Goal: Information Seeking & Learning: Find specific fact

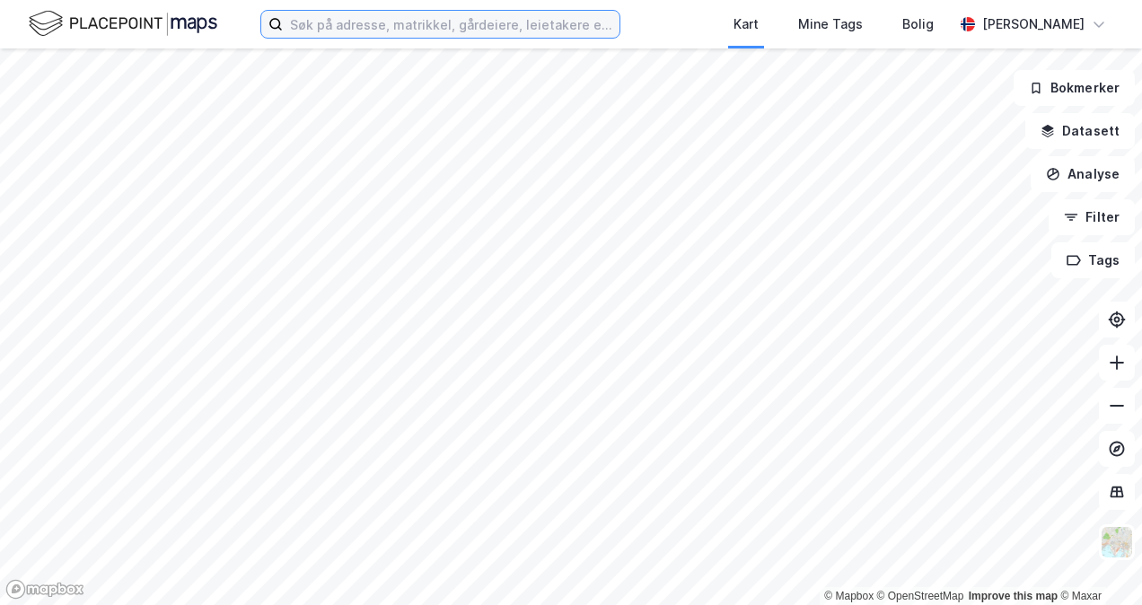
click at [363, 36] on input at bounding box center [451, 24] width 337 height 27
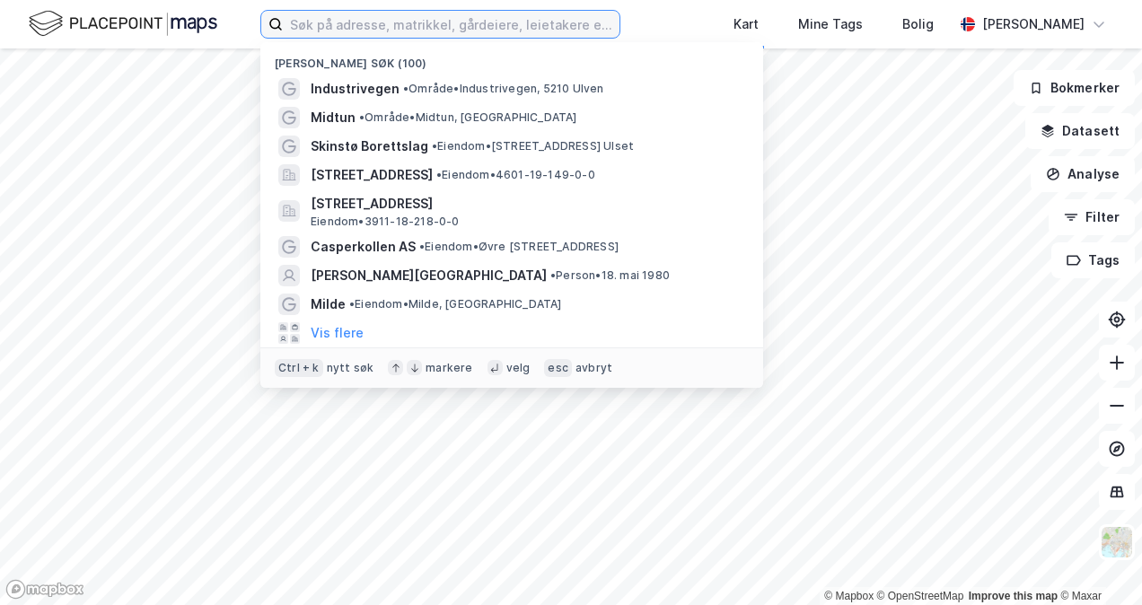
paste input "[STREET_ADDRESS]"
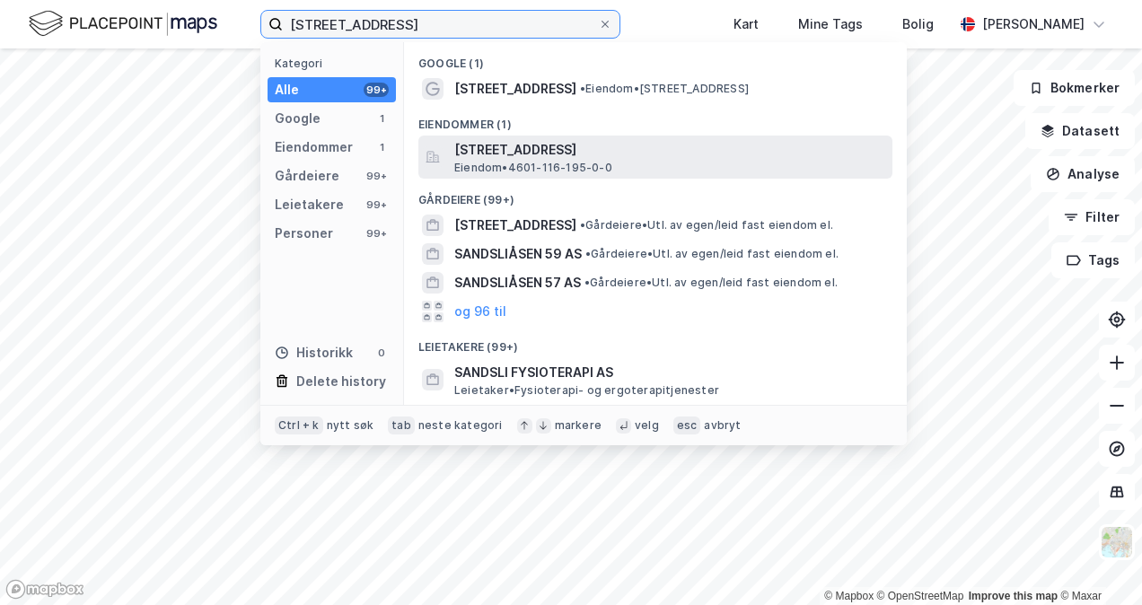
type input "[STREET_ADDRESS]"
click at [498, 169] on span "Eiendom • 4601-116-195-0-0" at bounding box center [533, 168] width 158 height 14
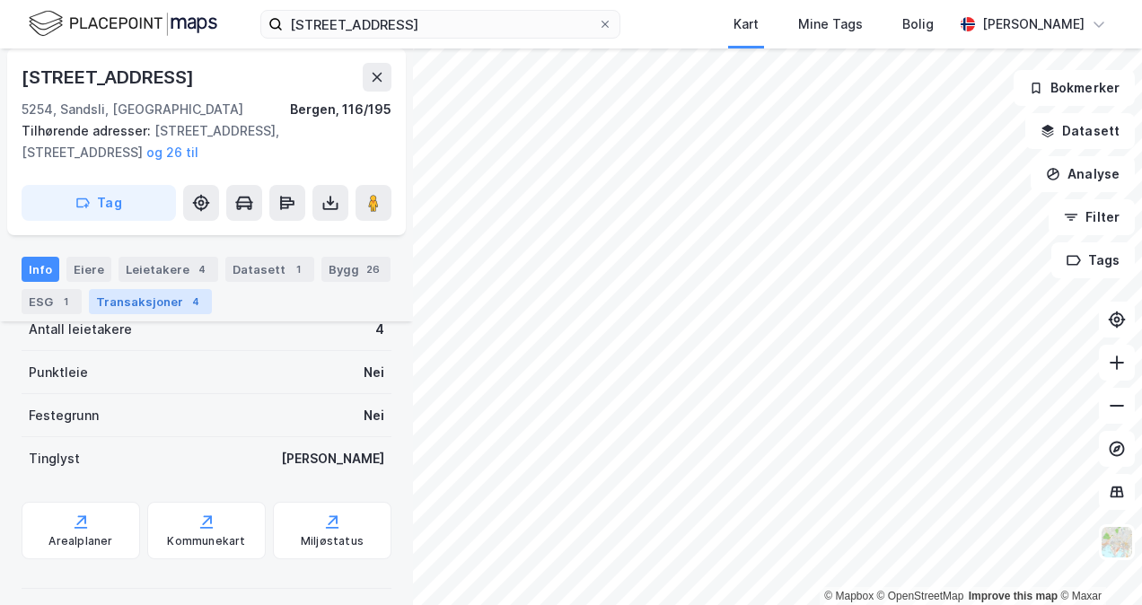
click at [170, 298] on div "Transaksjoner 4" at bounding box center [150, 301] width 123 height 25
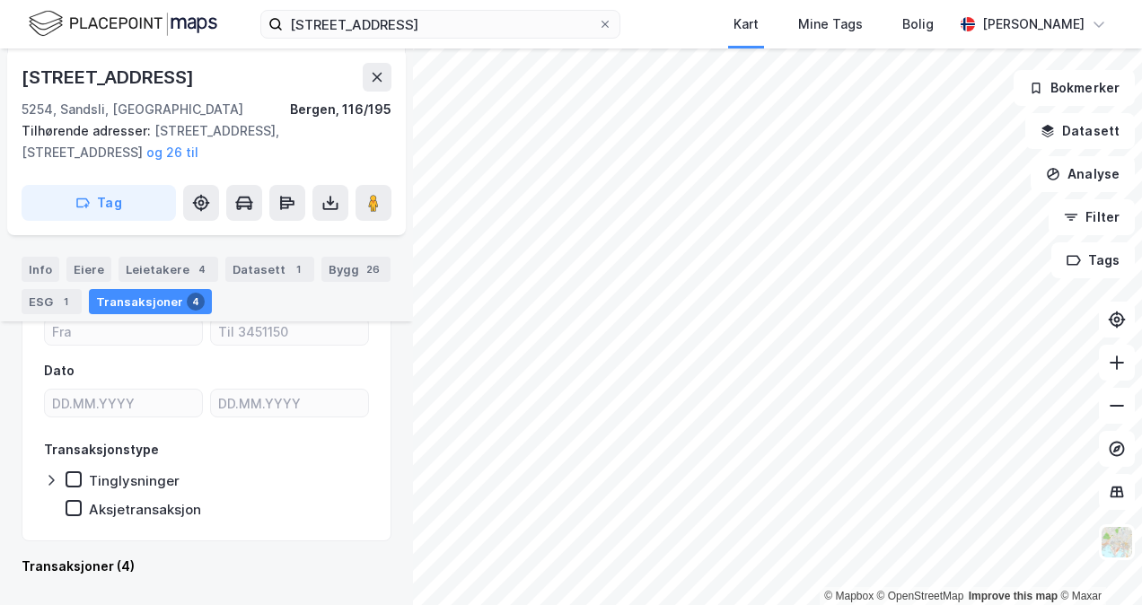
scroll to position [524, 0]
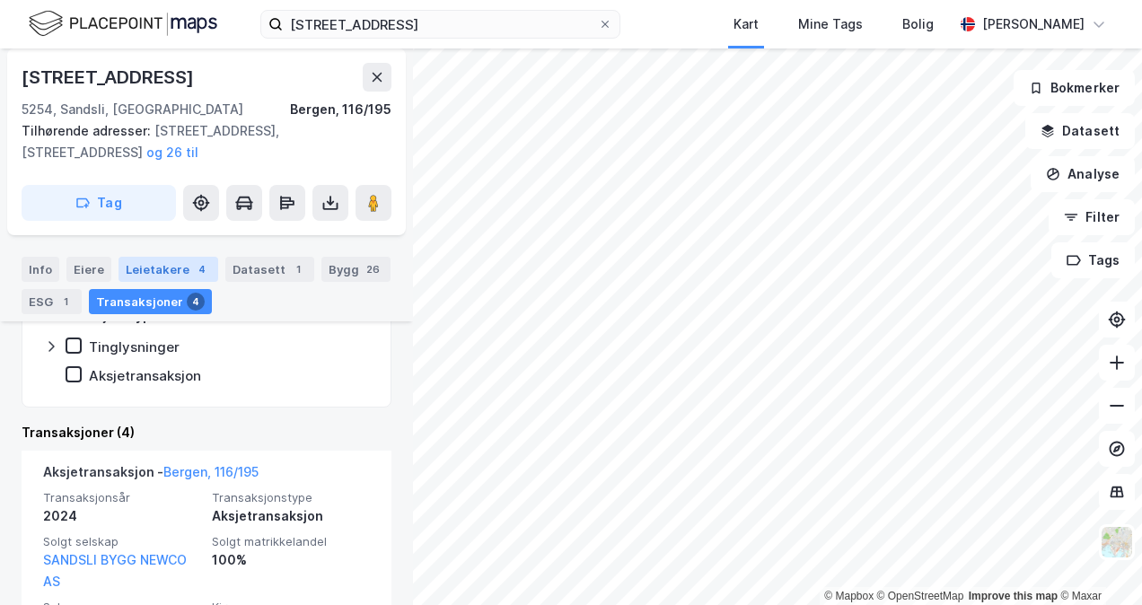
click at [160, 263] on div "Leietakere 4" at bounding box center [168, 269] width 100 height 25
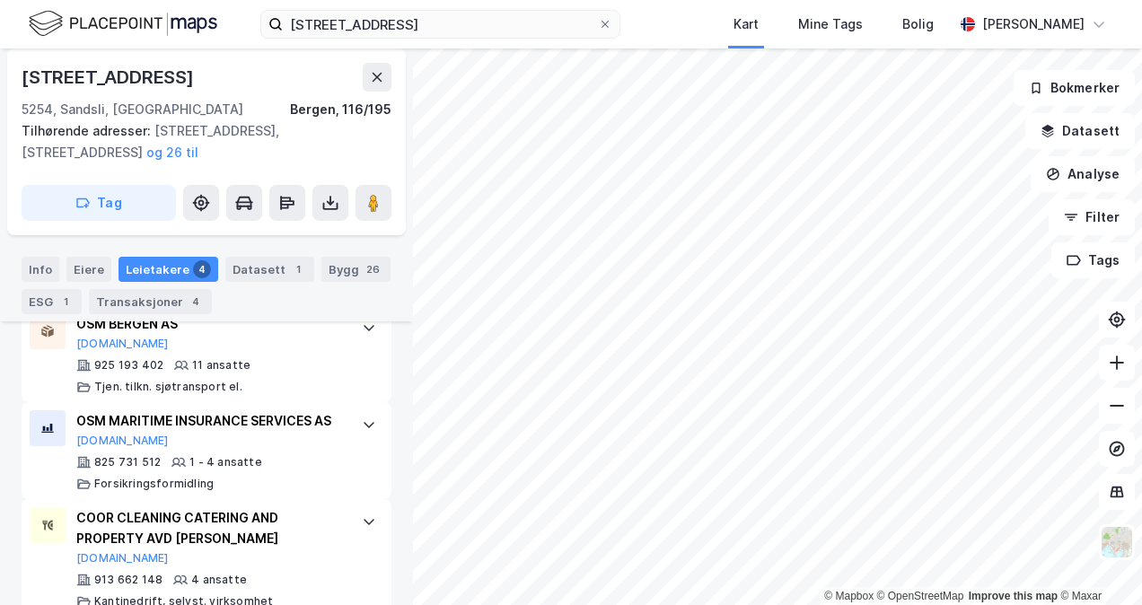
scroll to position [827, 0]
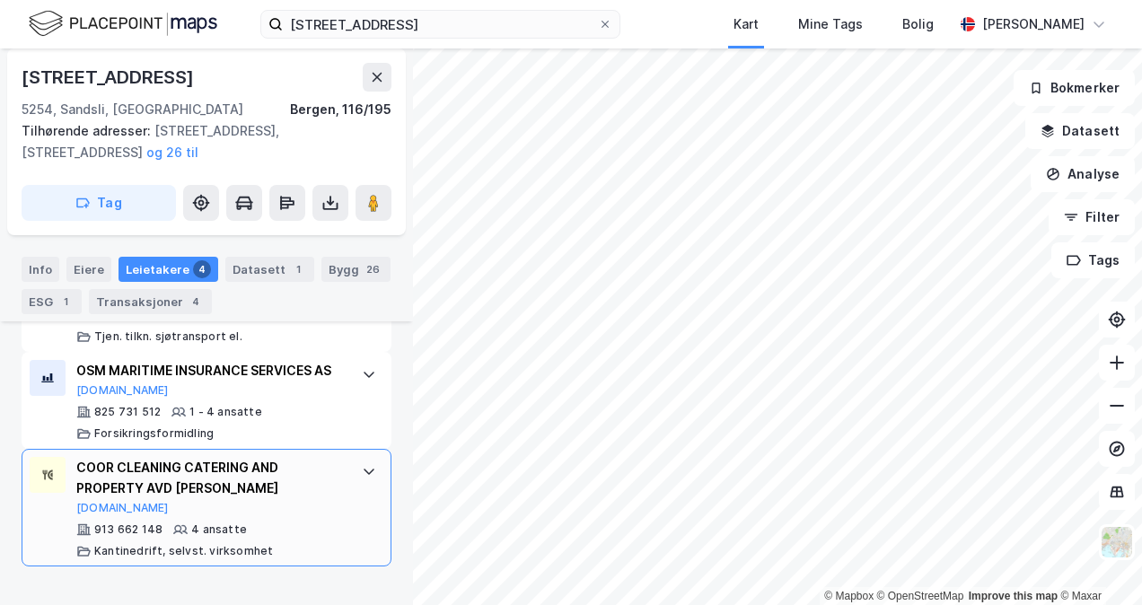
click at [212, 516] on div "COOR CLEANING CATERING AND PROPERTY AVD AIBEL BERGEN [DOMAIN_NAME]" at bounding box center [209, 486] width 267 height 59
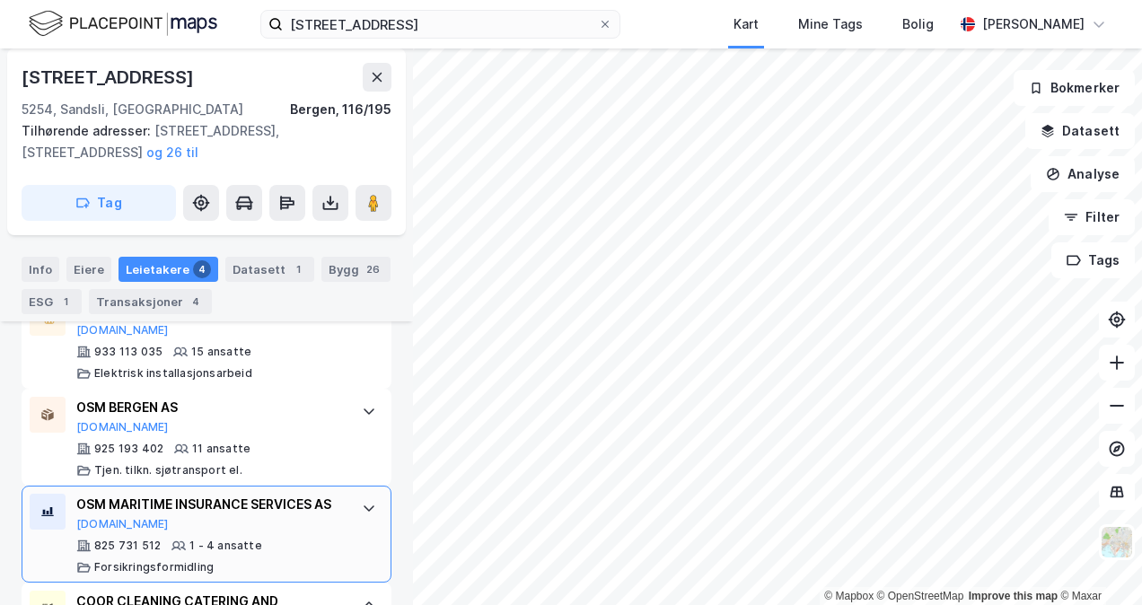
scroll to position [692, 0]
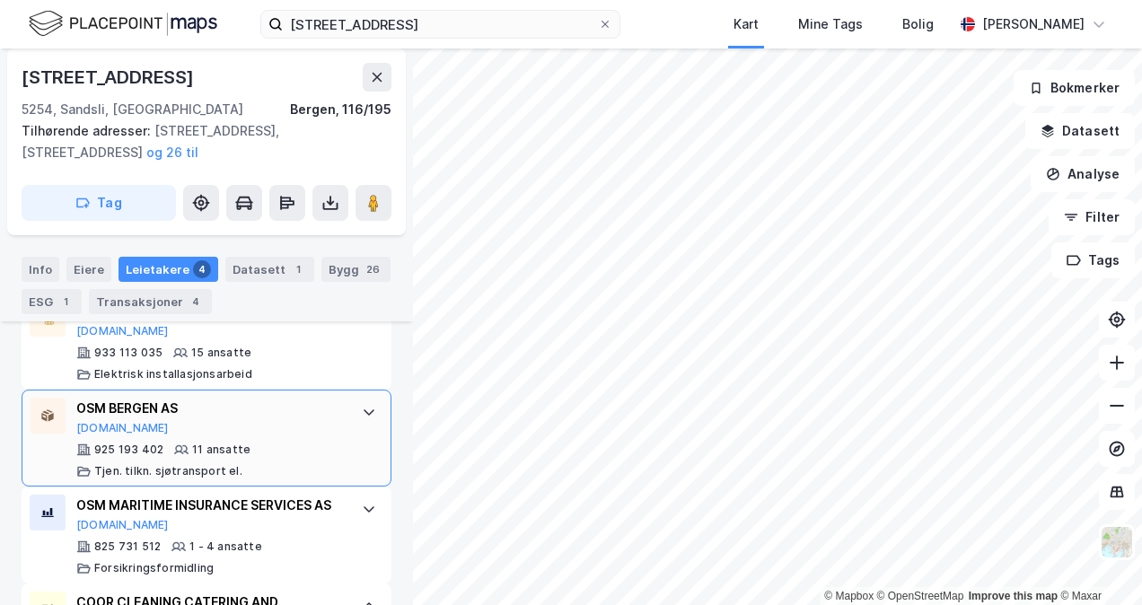
click at [187, 427] on div "OSM BERGEN AS [DOMAIN_NAME]" at bounding box center [209, 417] width 267 height 38
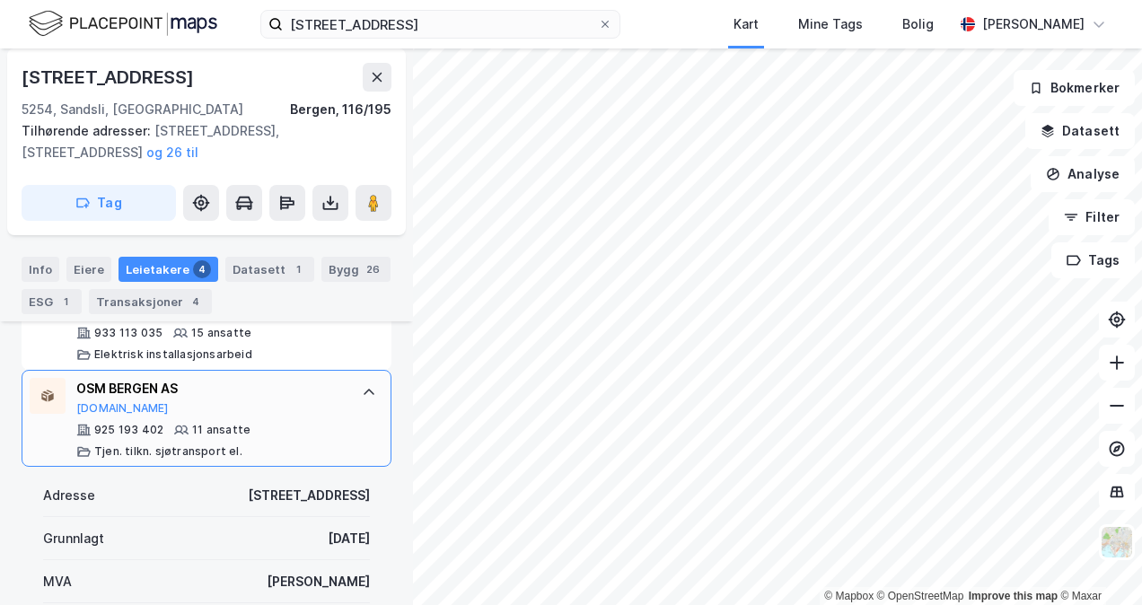
scroll to position [703, 0]
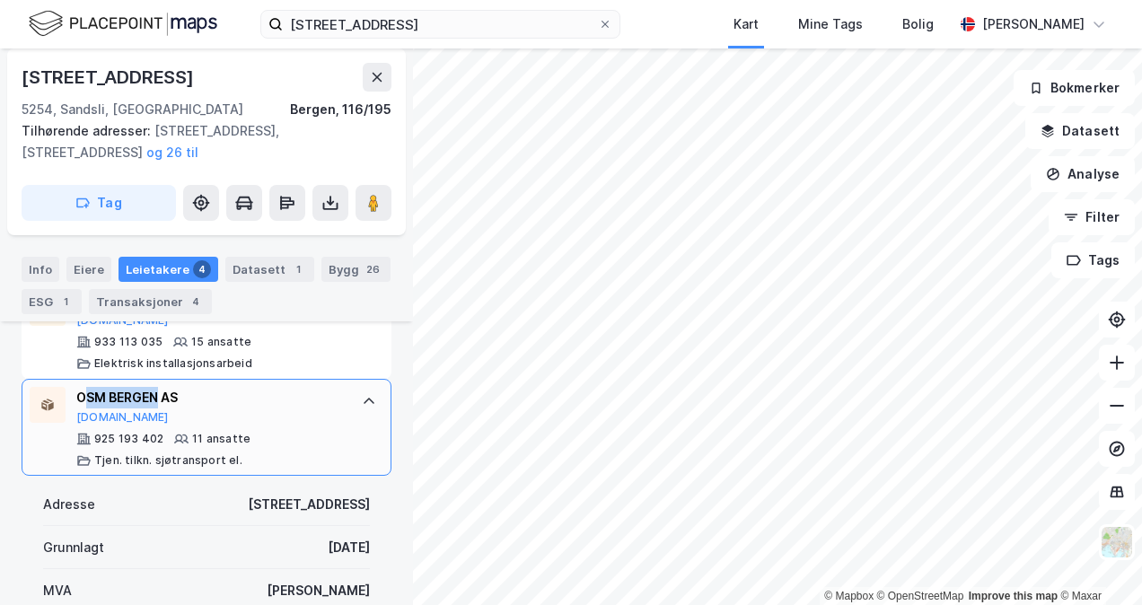
drag, startPoint x: 151, startPoint y: 410, endPoint x: 107, endPoint y: 395, distance: 46.6
click at [106, 395] on div "OSM BERGEN AS [DOMAIN_NAME]" at bounding box center [209, 406] width 267 height 38
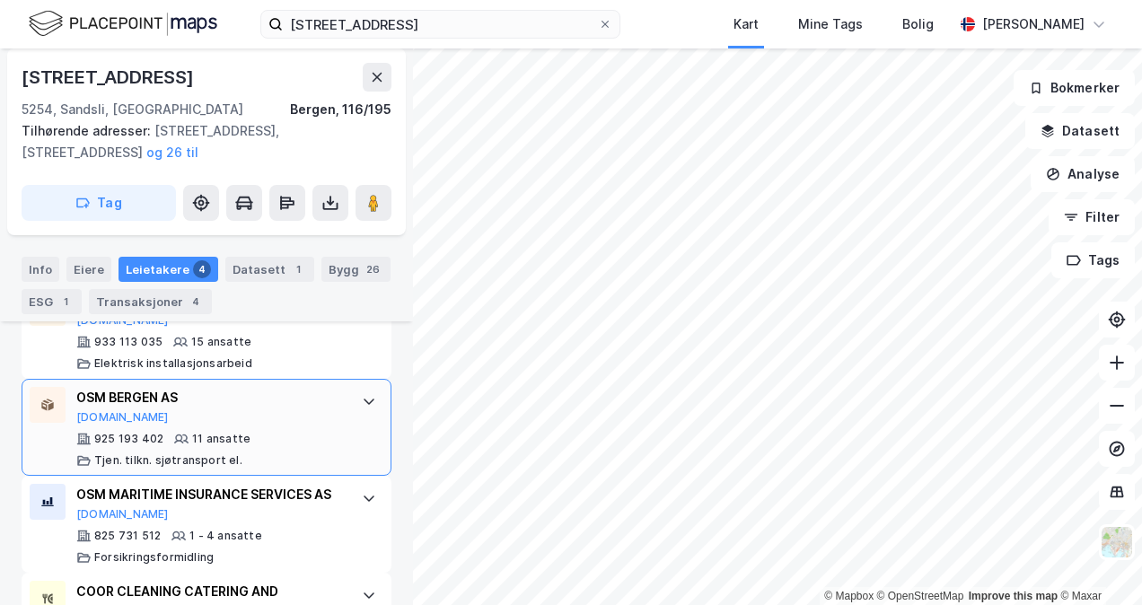
drag, startPoint x: 107, startPoint y: 395, endPoint x: 215, endPoint y: 404, distance: 108.1
click at [215, 404] on div "OSM BERGEN AS" at bounding box center [209, 398] width 267 height 22
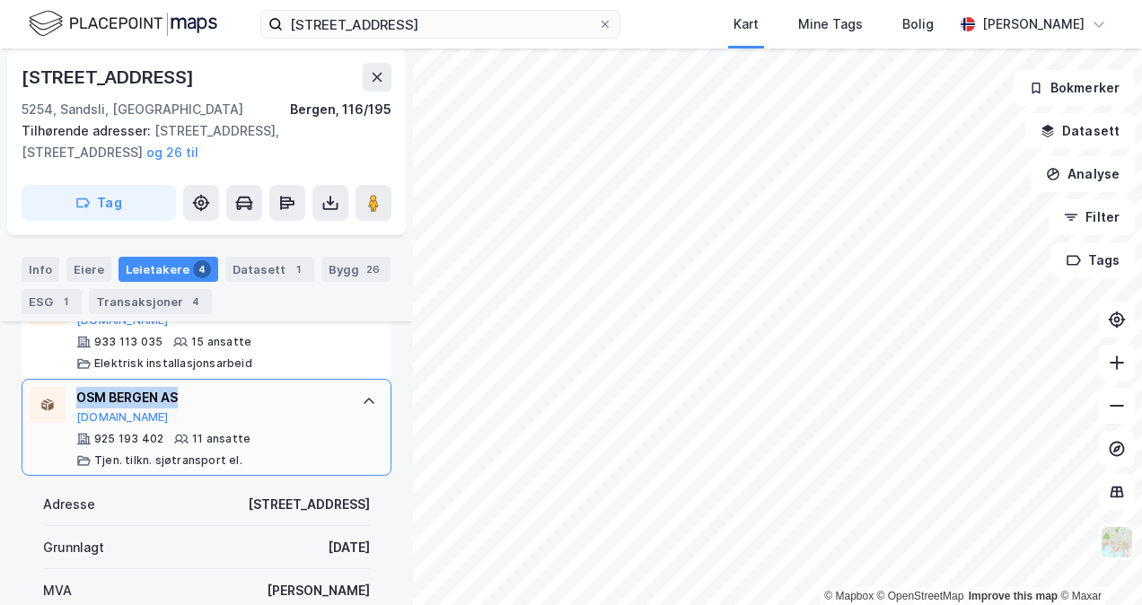
drag, startPoint x: 215, startPoint y: 404, endPoint x: 77, endPoint y: 390, distance: 138.0
click at [77, 390] on div "OSM BERGEN AS" at bounding box center [209, 398] width 267 height 22
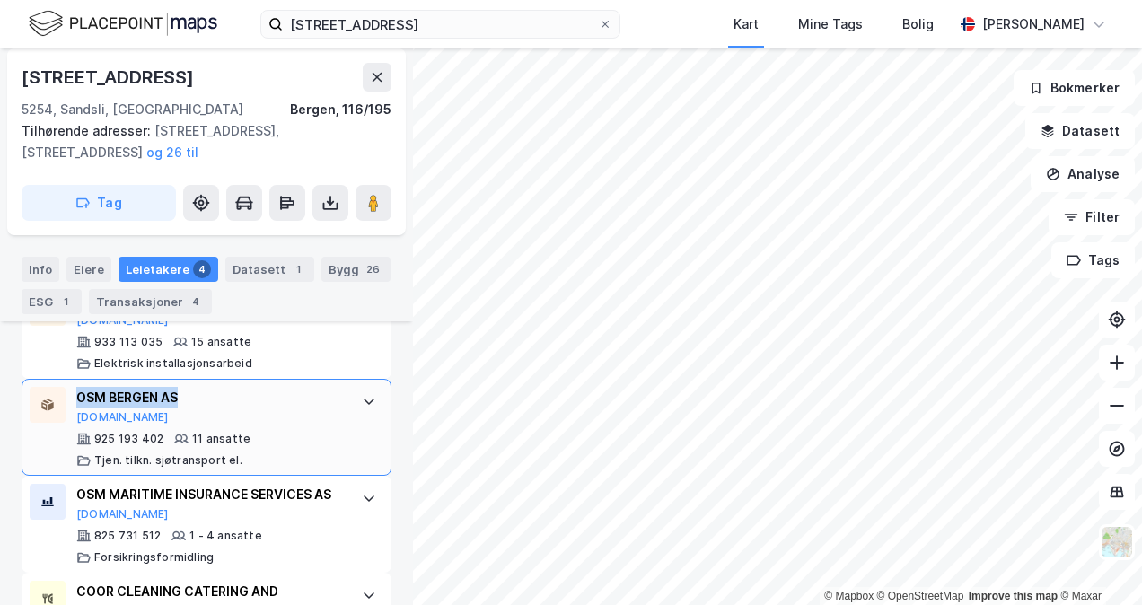
copy div "OSM BERGEN AS"
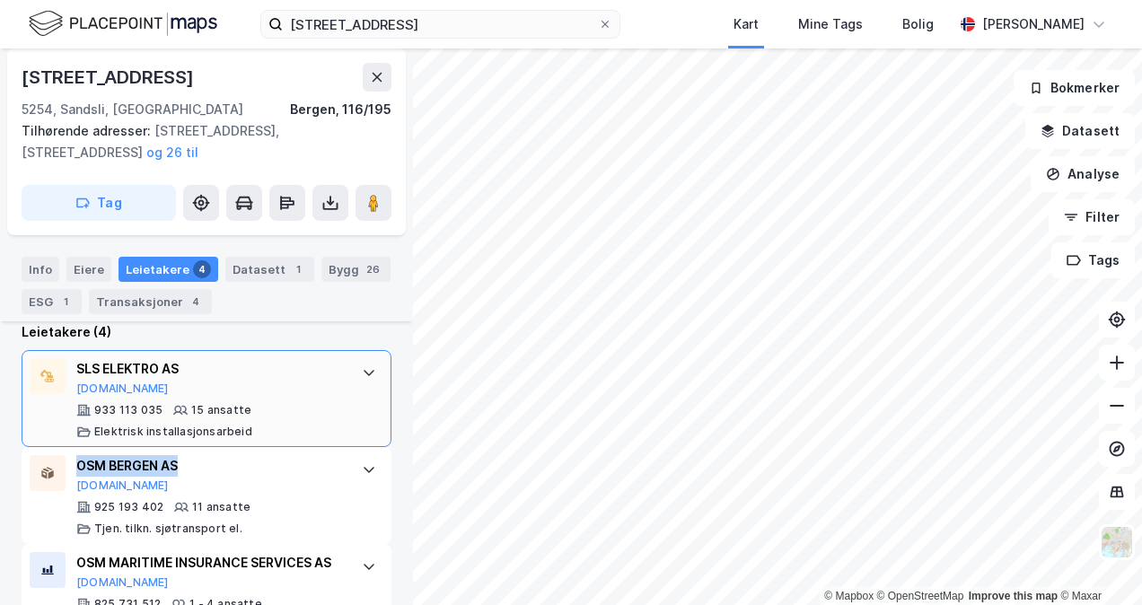
scroll to position [827, 0]
